Goal: Task Accomplishment & Management: Complete application form

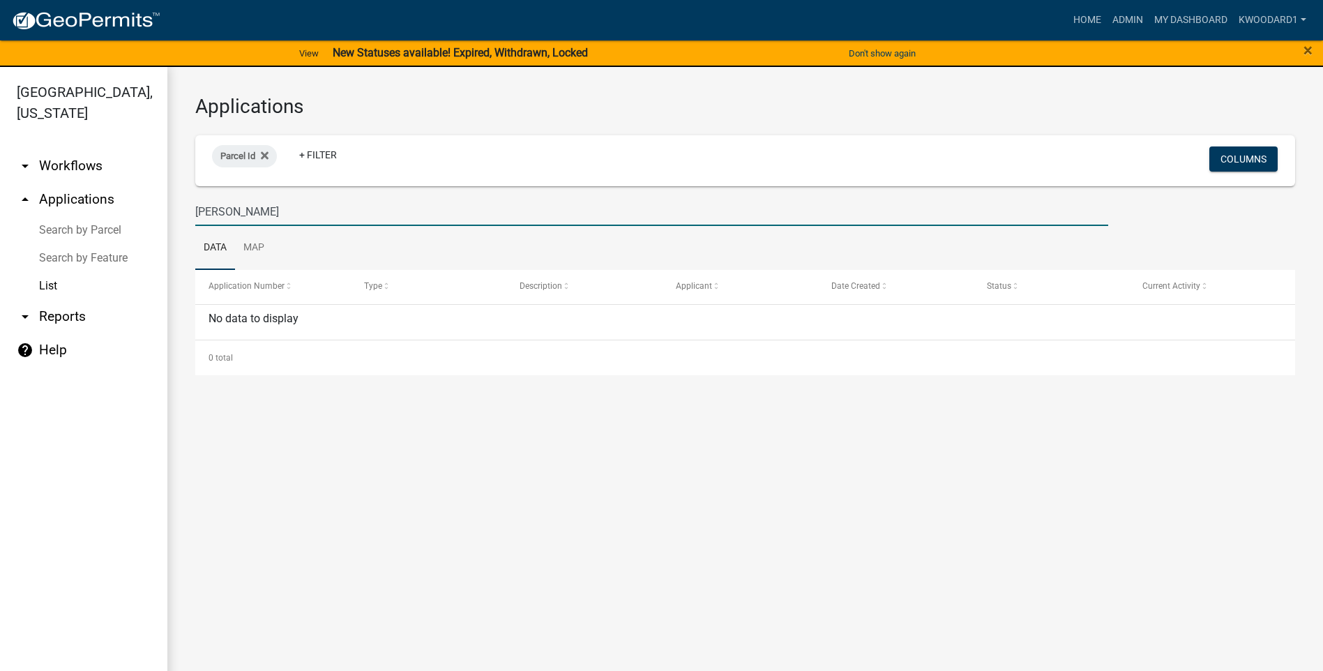
drag, startPoint x: 250, startPoint y: 220, endPoint x: 176, endPoint y: 217, distance: 74.0
click at [176, 217] on div "Applications Parcel Id + Filter Columns [PERSON_NAME] Data Map Application Numb…" at bounding box center [745, 235] width 1156 height 336
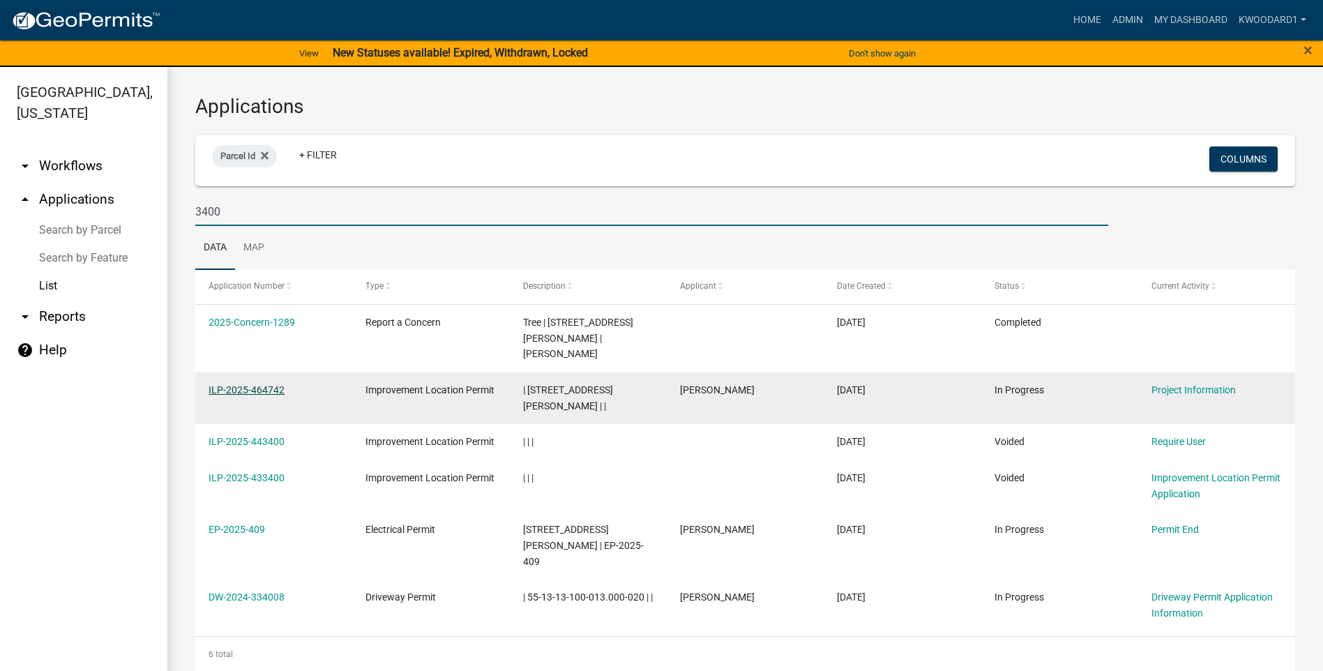
type input "3400"
click at [248, 384] on link "ILP-2025-464742" at bounding box center [247, 389] width 76 height 11
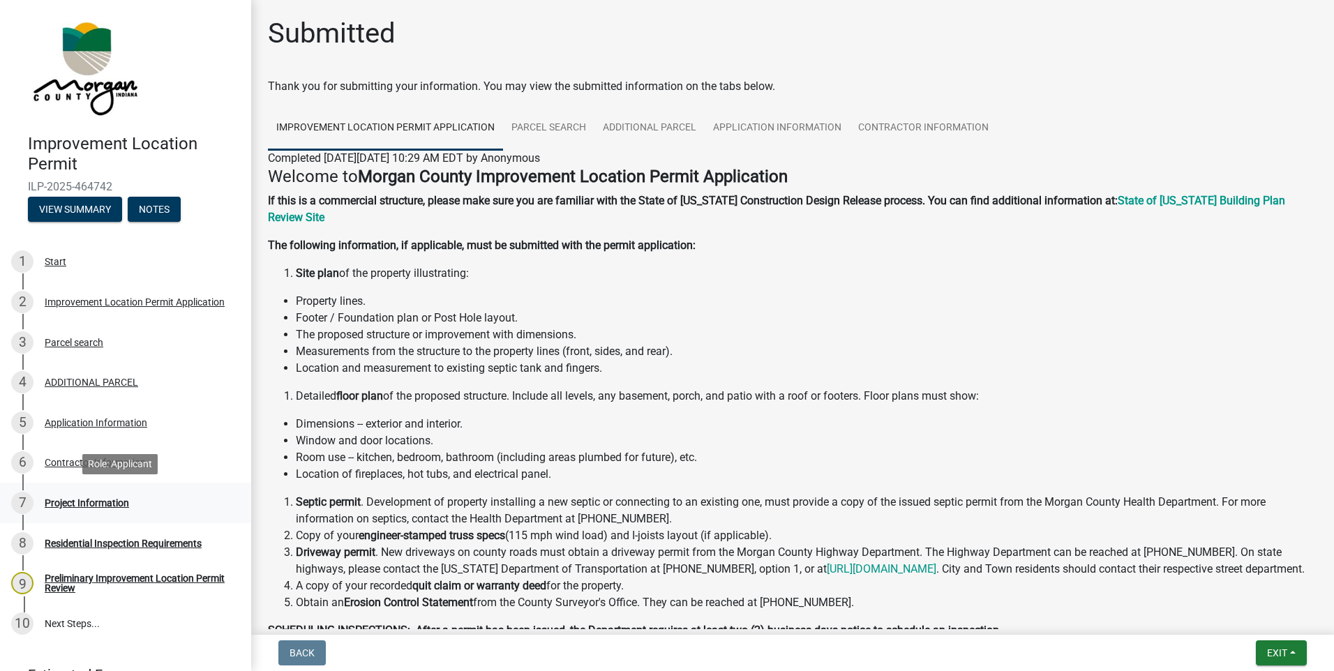
click at [102, 502] on div "Project Information" at bounding box center [87, 503] width 84 height 10
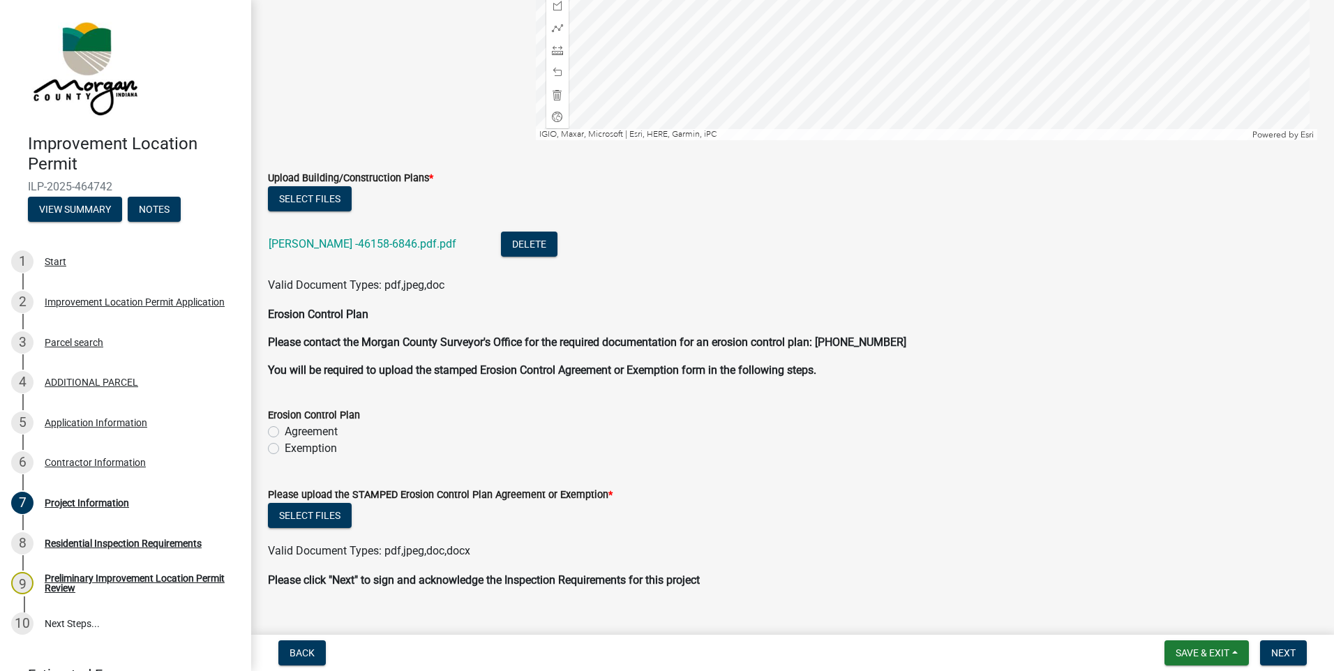
scroll to position [2687, 0]
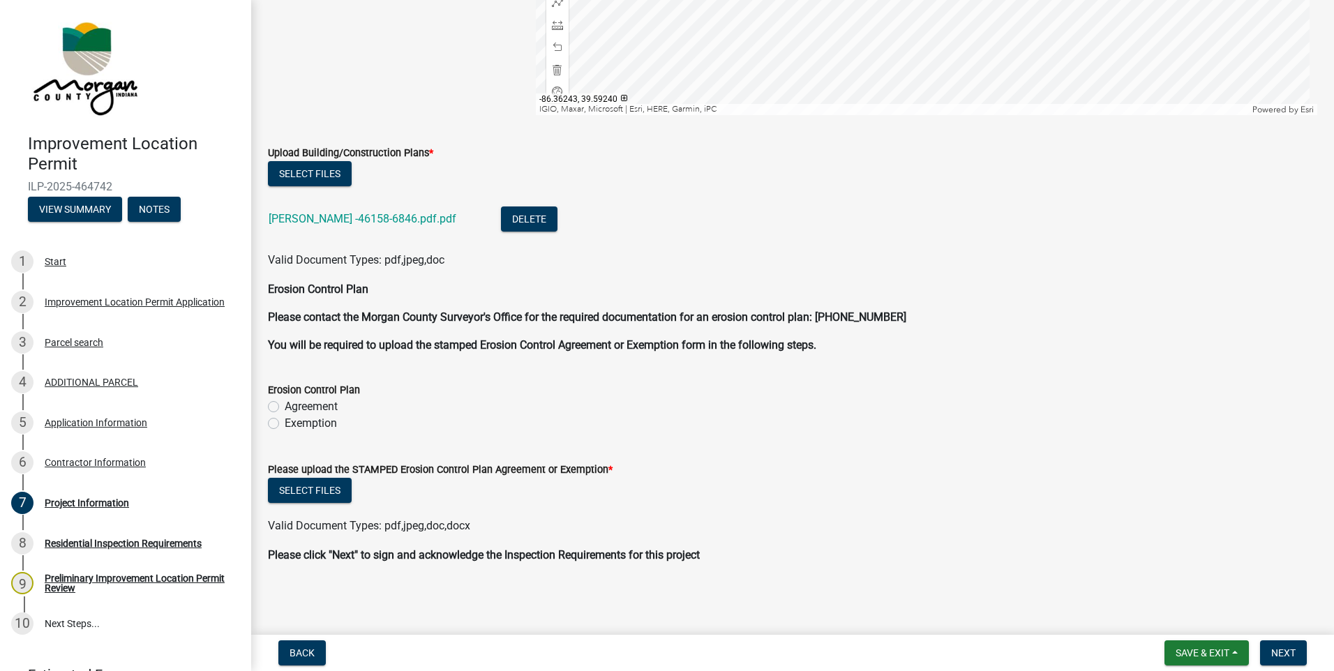
click at [285, 421] on label "Exemption" at bounding box center [311, 423] width 52 height 17
click at [285, 421] on input "Exemption" at bounding box center [289, 419] width 9 height 9
radio input "true"
click at [304, 492] on button "Select files" at bounding box center [310, 490] width 84 height 25
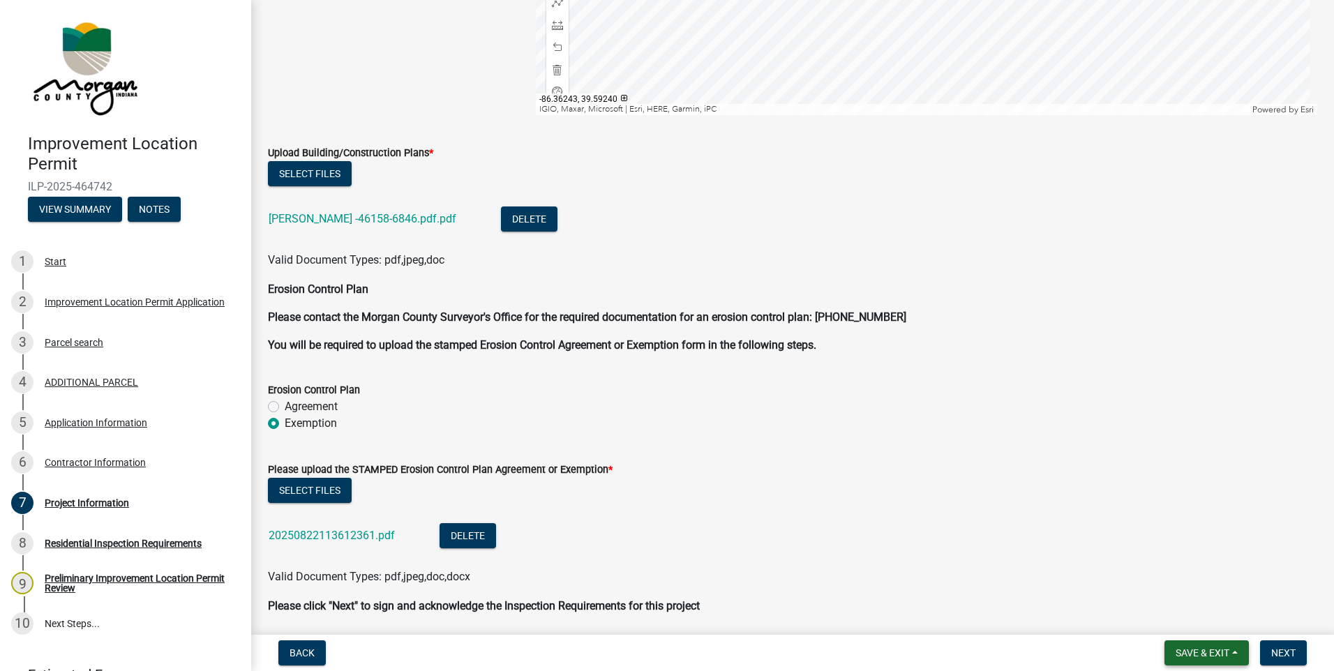
click at [1201, 656] on span "Save & Exit" at bounding box center [1202, 652] width 54 height 11
click at [1194, 621] on button "Save & Exit" at bounding box center [1193, 616] width 112 height 33
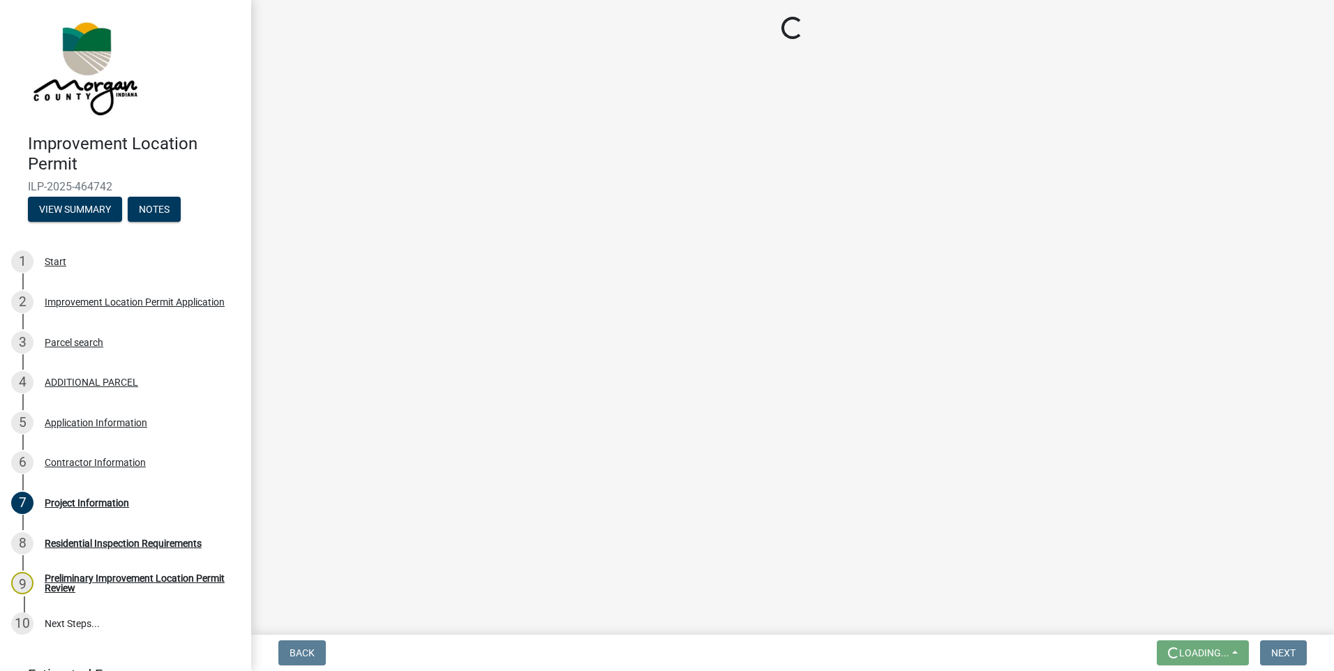
scroll to position [0, 0]
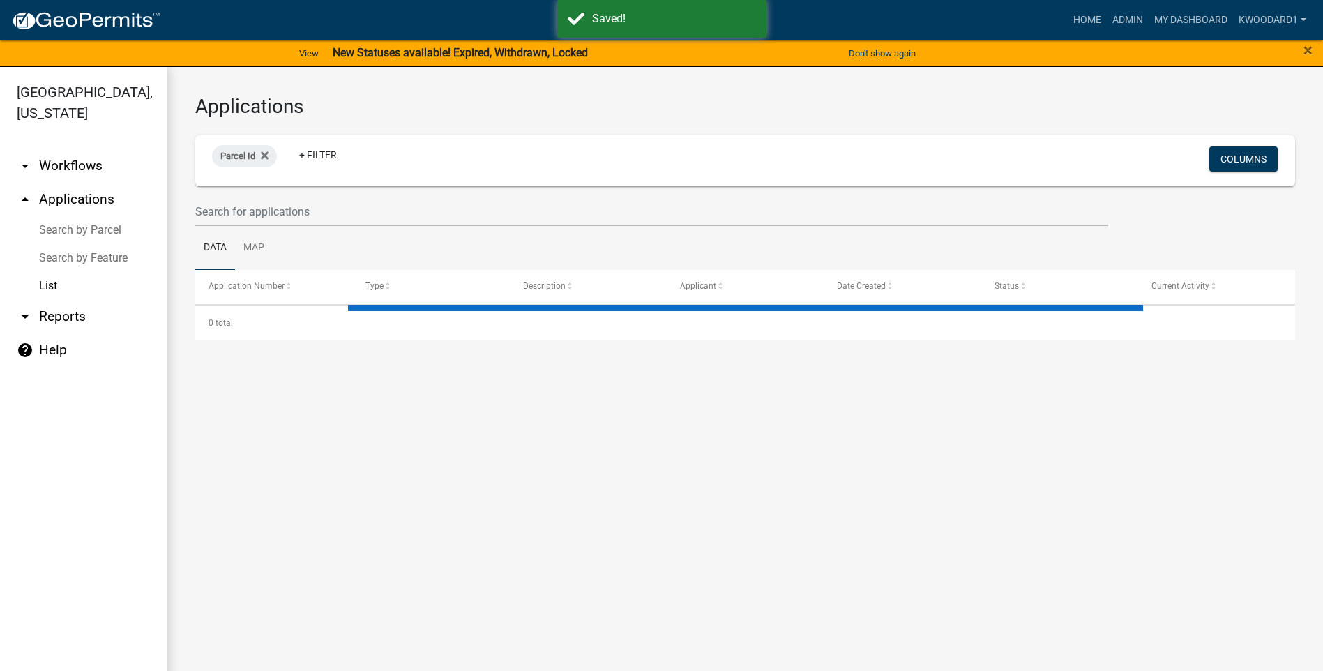
select select "3: 100"
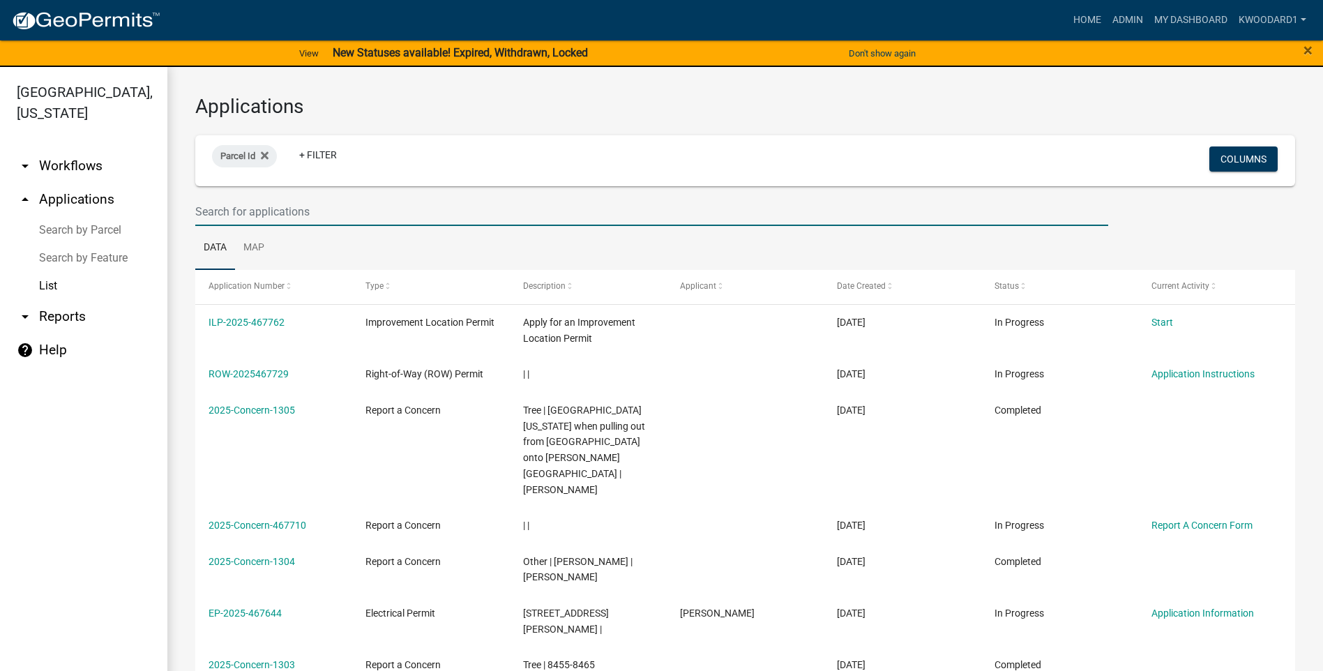
click at [299, 206] on input "text" at bounding box center [651, 211] width 913 height 29
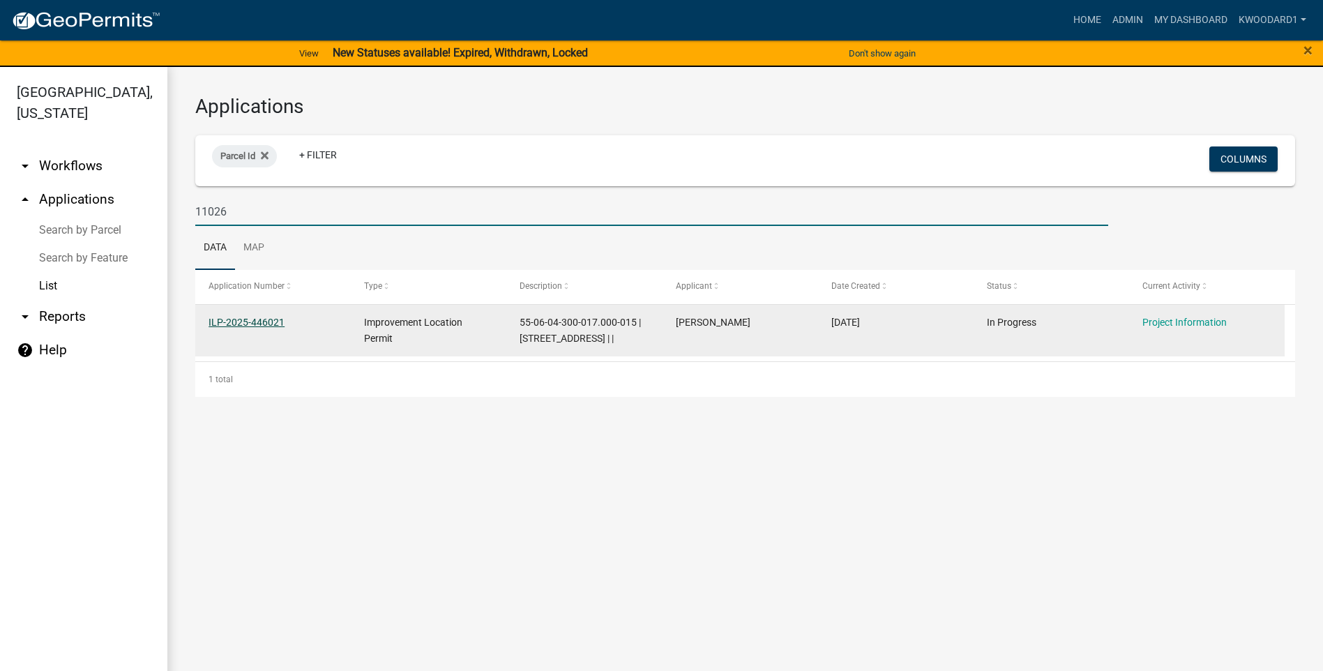
type input "11026"
click at [263, 323] on link "ILP-2025-446021" at bounding box center [247, 322] width 76 height 11
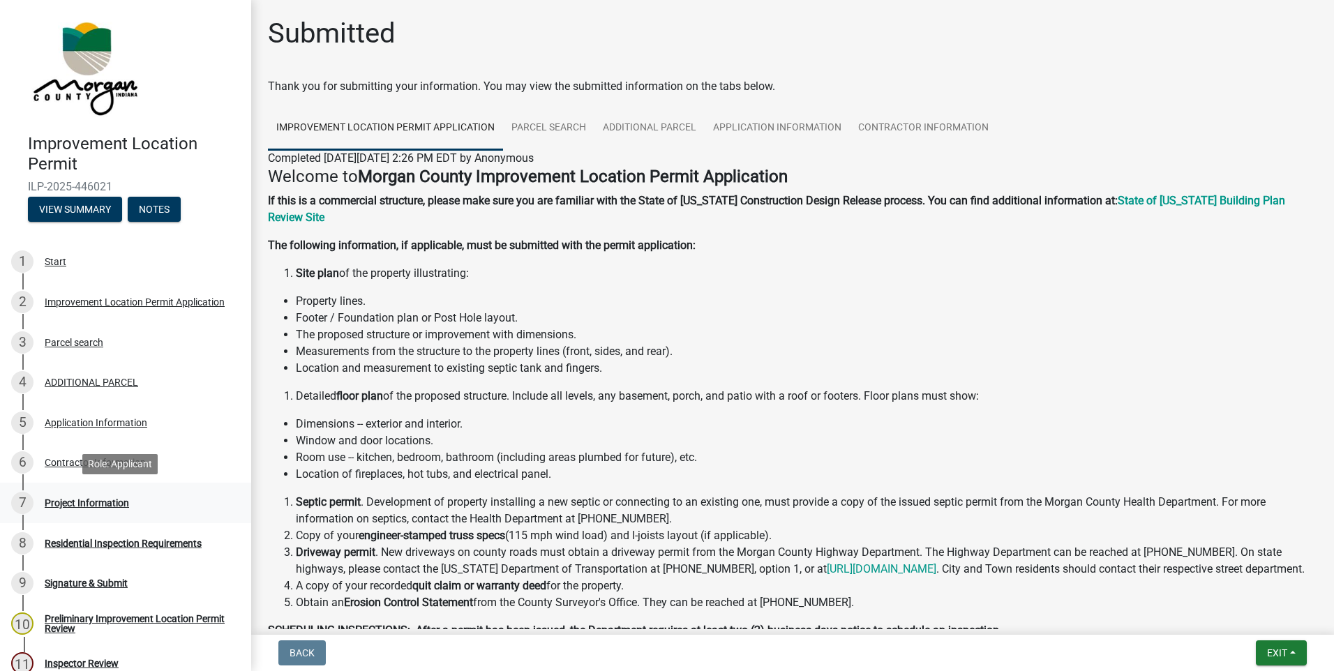
click at [74, 502] on div "Project Information" at bounding box center [87, 503] width 84 height 10
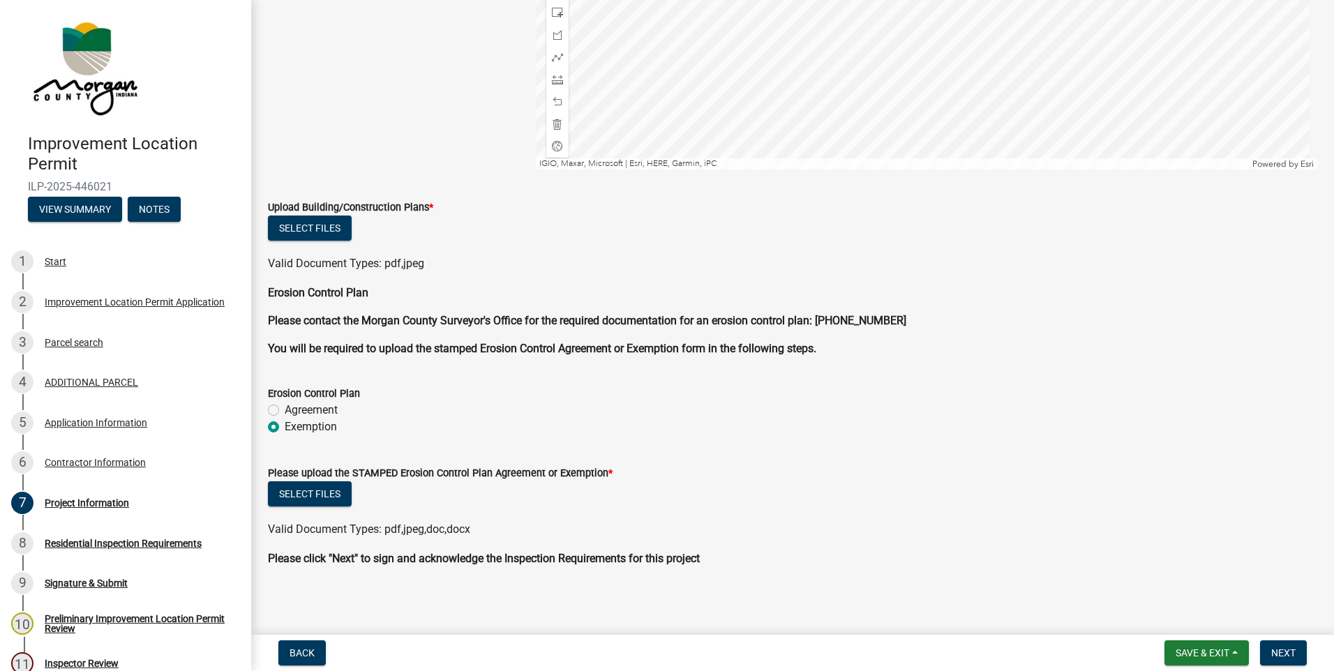
scroll to position [2970, 0]
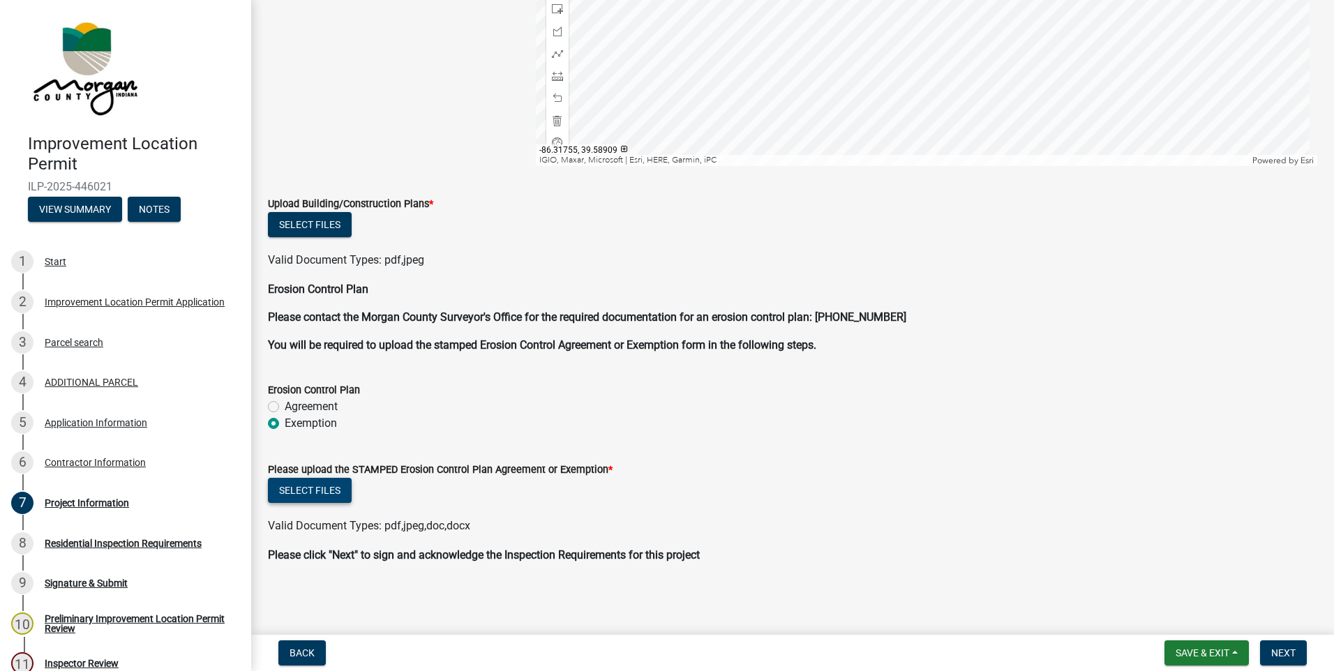
click at [301, 489] on button "Select files" at bounding box center [310, 490] width 84 height 25
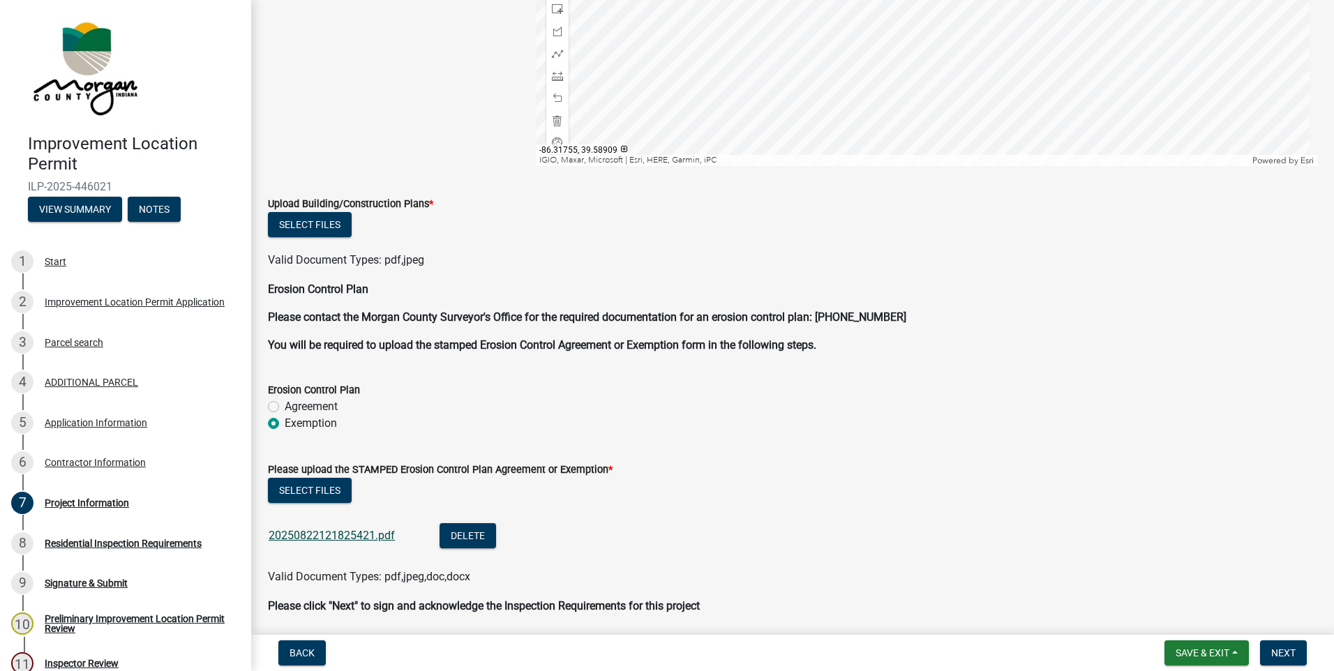
click at [351, 532] on link "20250822121825421.pdf" at bounding box center [332, 535] width 126 height 13
click at [1210, 658] on span "Save & Exit" at bounding box center [1202, 652] width 54 height 11
click at [1186, 618] on button "Save & Exit" at bounding box center [1193, 616] width 112 height 33
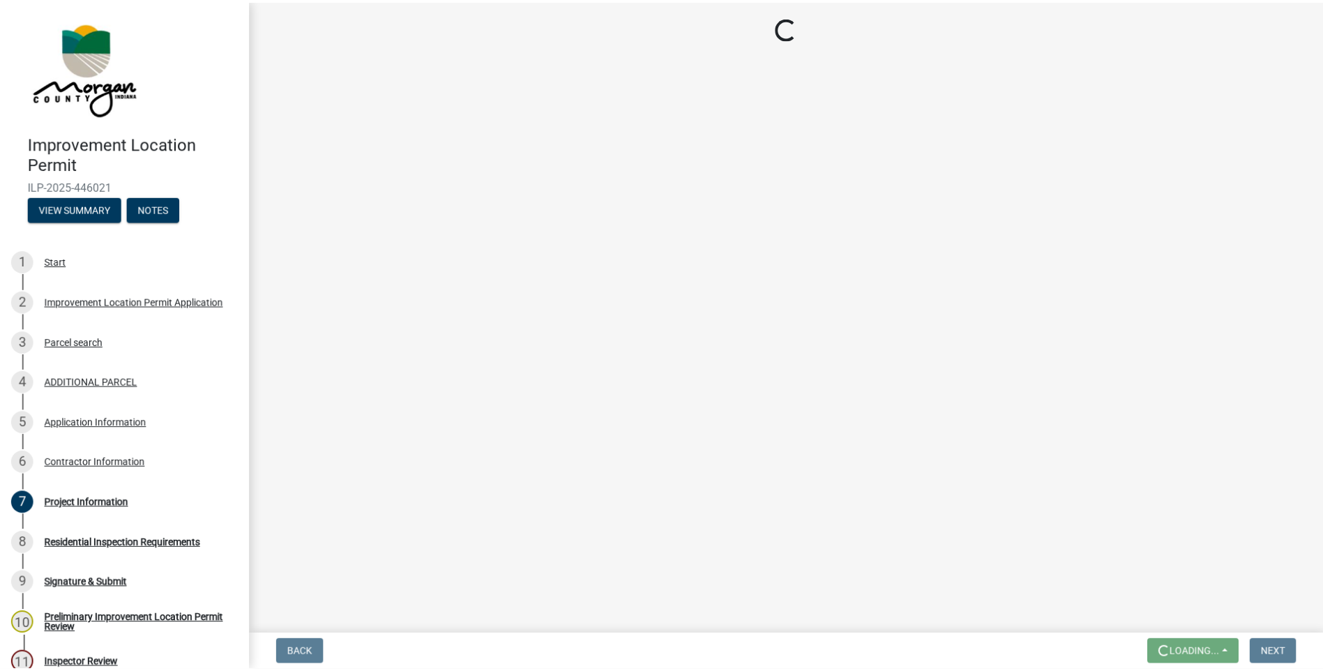
scroll to position [0, 0]
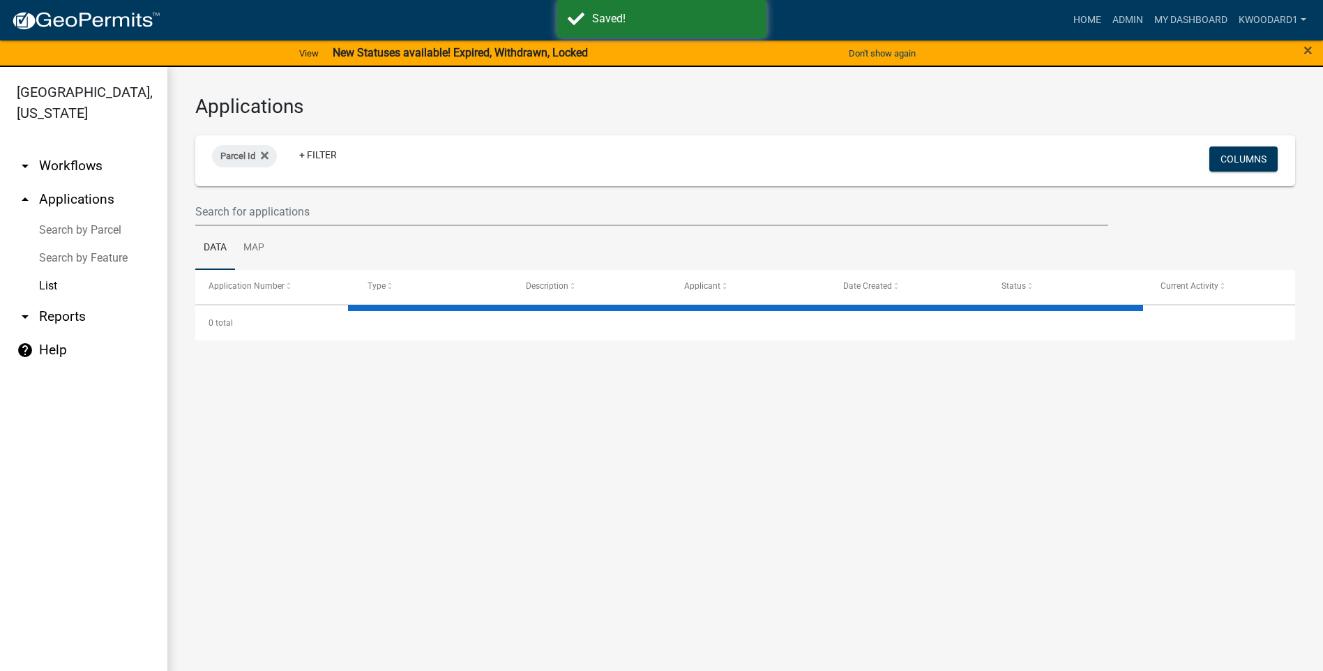
select select "3: 100"
